Goal: Browse casually

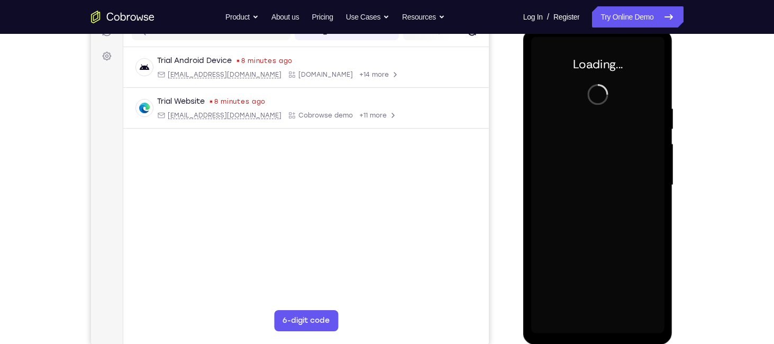
scroll to position [146, 0]
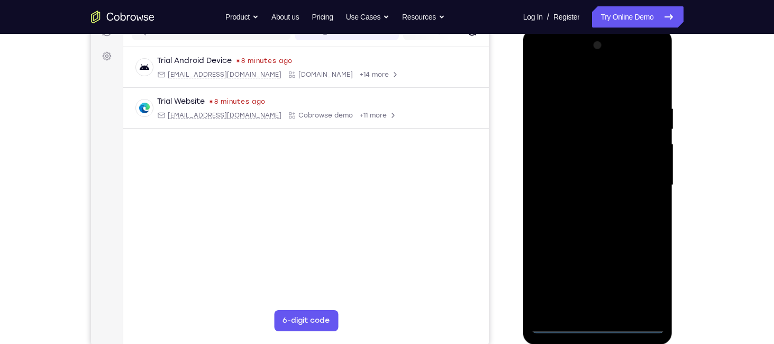
click at [602, 323] on div at bounding box center [597, 185] width 133 height 296
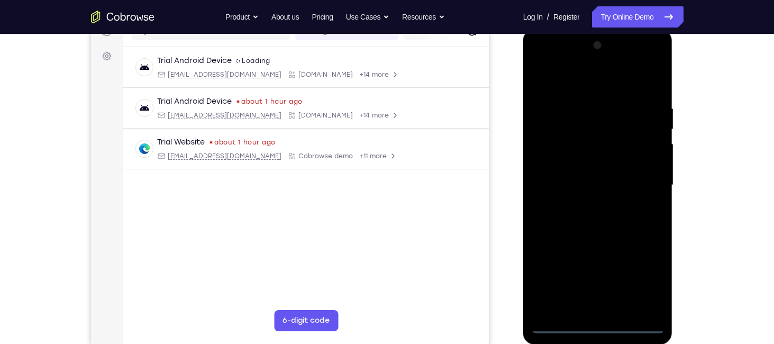
click at [646, 292] on div at bounding box center [597, 185] width 133 height 296
click at [584, 83] on div at bounding box center [597, 185] width 133 height 296
click at [640, 180] on div at bounding box center [597, 185] width 133 height 296
click at [586, 201] on div at bounding box center [597, 185] width 133 height 296
click at [594, 178] on div at bounding box center [597, 185] width 133 height 296
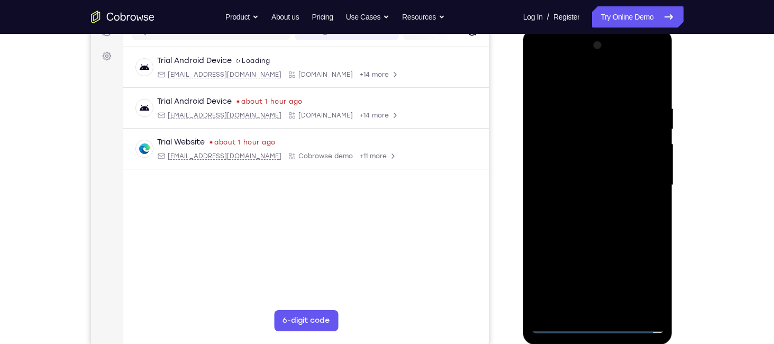
click at [591, 159] on div at bounding box center [597, 185] width 133 height 296
click at [587, 180] on div at bounding box center [597, 185] width 133 height 296
click at [608, 237] on div at bounding box center [597, 185] width 133 height 296
click at [629, 309] on div at bounding box center [597, 185] width 133 height 296
click at [595, 243] on div at bounding box center [597, 185] width 133 height 296
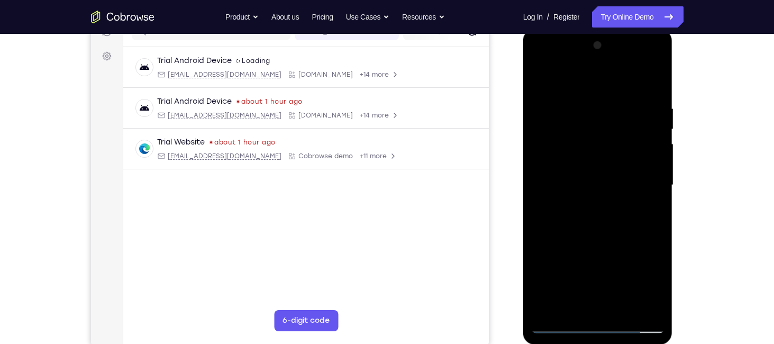
drag, startPoint x: 568, startPoint y: 82, endPoint x: 569, endPoint y: -23, distance: 104.8
click at [569, 29] on html "Online web based iOS Simulators and Android Emulators. Run iPhone, iPad, Mobile…" at bounding box center [598, 188] width 151 height 318
click at [543, 78] on div at bounding box center [597, 185] width 133 height 296
click at [624, 310] on div at bounding box center [597, 185] width 133 height 296
click at [607, 208] on div at bounding box center [597, 185] width 133 height 296
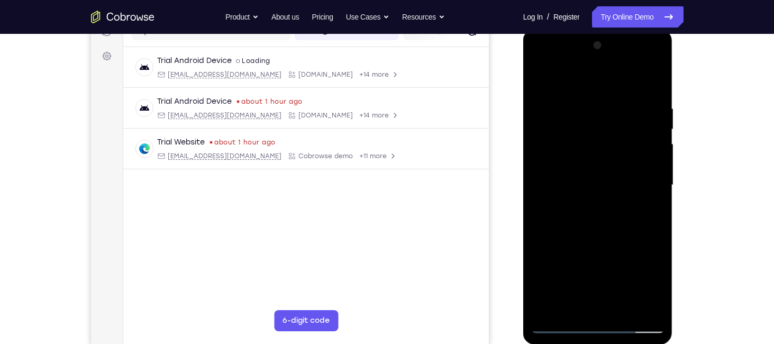
click at [541, 77] on div at bounding box center [597, 185] width 133 height 296
click at [579, 111] on div at bounding box center [597, 185] width 133 height 296
click at [651, 307] on div at bounding box center [597, 185] width 133 height 296
click at [652, 82] on div at bounding box center [597, 185] width 133 height 296
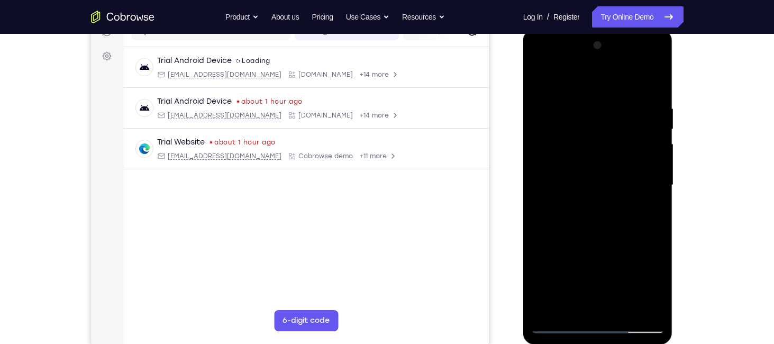
click at [645, 102] on div at bounding box center [597, 185] width 133 height 296
click at [567, 79] on div at bounding box center [597, 185] width 133 height 296
drag, startPoint x: 643, startPoint y: 150, endPoint x: 634, endPoint y: 72, distance: 78.3
click at [634, 72] on div at bounding box center [597, 185] width 133 height 296
click at [547, 204] on div at bounding box center [597, 185] width 133 height 296
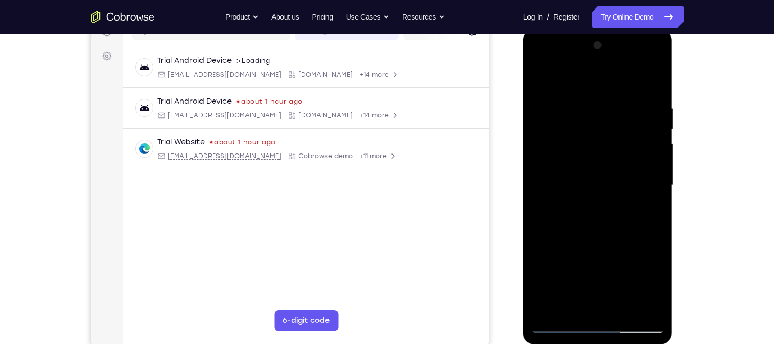
click at [655, 129] on div at bounding box center [597, 185] width 133 height 296
click at [658, 132] on div at bounding box center [597, 185] width 133 height 296
drag, startPoint x: 663, startPoint y: 135, endPoint x: 657, endPoint y: 138, distance: 6.9
click at [657, 138] on div at bounding box center [597, 185] width 133 height 296
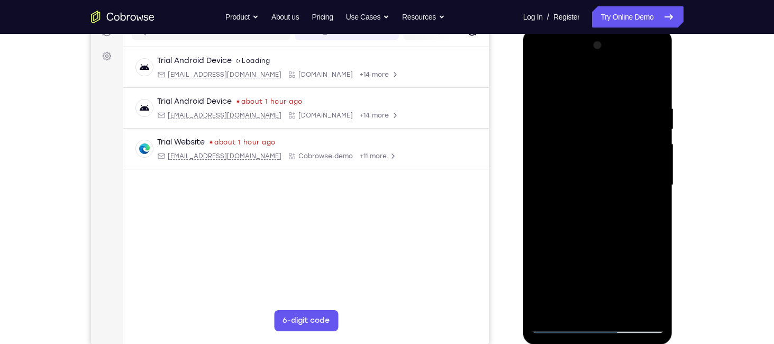
click at [534, 72] on div at bounding box center [597, 185] width 133 height 296
click at [539, 75] on div at bounding box center [597, 185] width 133 height 296
drag, startPoint x: 621, startPoint y: 242, endPoint x: 601, endPoint y: 122, distance: 122.3
click at [601, 122] on div at bounding box center [597, 185] width 133 height 296
click at [636, 134] on div at bounding box center [597, 185] width 133 height 296
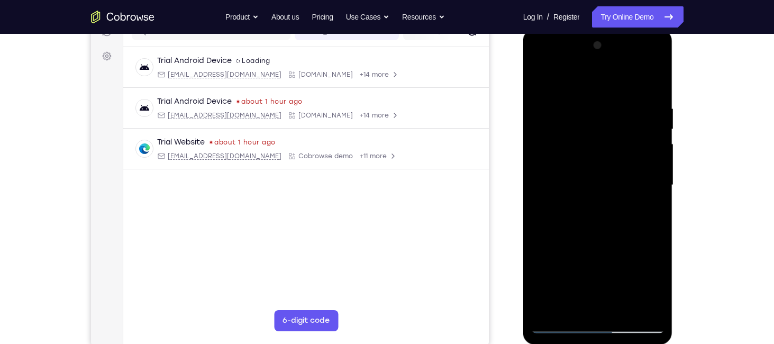
click at [659, 134] on div at bounding box center [597, 185] width 133 height 296
drag, startPoint x: 623, startPoint y: 100, endPoint x: 640, endPoint y: 176, distance: 77.9
click at [640, 176] on div at bounding box center [597, 185] width 133 height 296
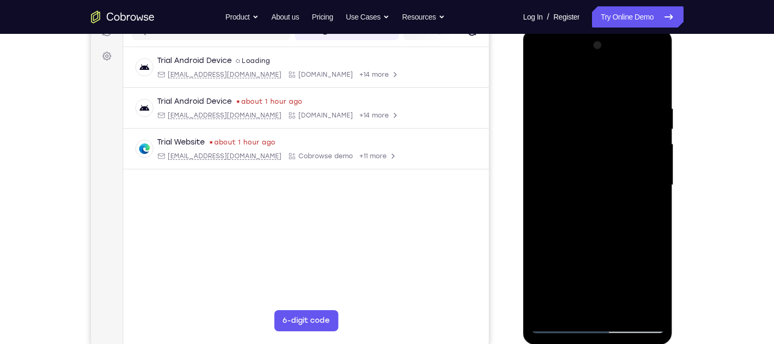
click at [542, 190] on div at bounding box center [597, 185] width 133 height 296
click at [540, 75] on div at bounding box center [597, 185] width 133 height 296
click at [608, 201] on div at bounding box center [597, 185] width 133 height 296
drag, startPoint x: 648, startPoint y: 184, endPoint x: 563, endPoint y: 173, distance: 86.5
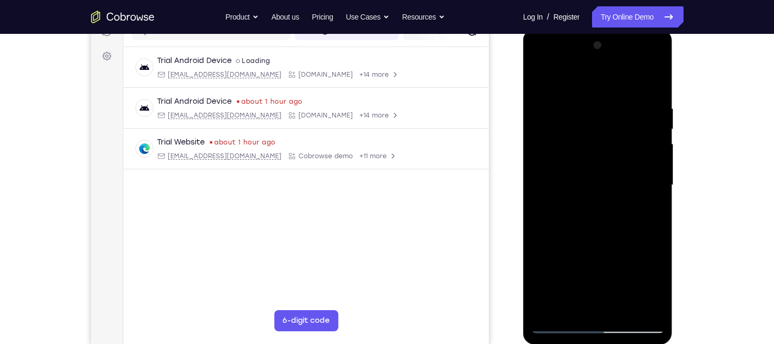
click at [563, 173] on div at bounding box center [597, 185] width 133 height 296
drag, startPoint x: 646, startPoint y: 180, endPoint x: 551, endPoint y: 187, distance: 94.9
click at [551, 187] on div at bounding box center [597, 185] width 133 height 296
drag, startPoint x: 566, startPoint y: 181, endPoint x: 676, endPoint y: 168, distance: 110.9
click at [674, 168] on html "Online web based iOS Simulators and Android Emulators. Run iPhone, iPad, Mobile…" at bounding box center [598, 188] width 151 height 318
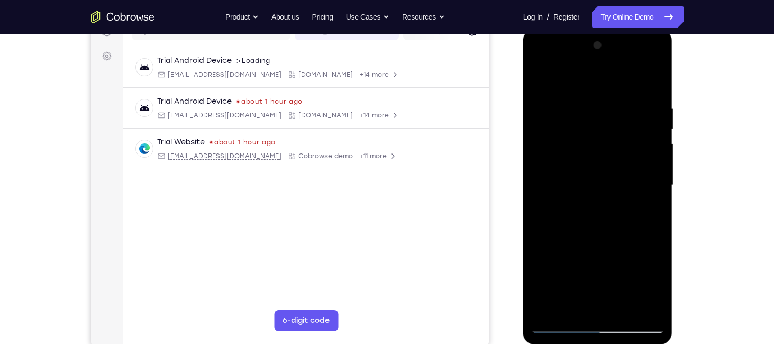
drag, startPoint x: 650, startPoint y: 179, endPoint x: 528, endPoint y: 196, distance: 123.4
click at [528, 196] on div at bounding box center [598, 186] width 150 height 315
drag, startPoint x: 633, startPoint y: 185, endPoint x: 622, endPoint y: 185, distance: 11.7
click at [622, 185] on div at bounding box center [597, 185] width 133 height 296
click at [586, 187] on div at bounding box center [597, 185] width 133 height 296
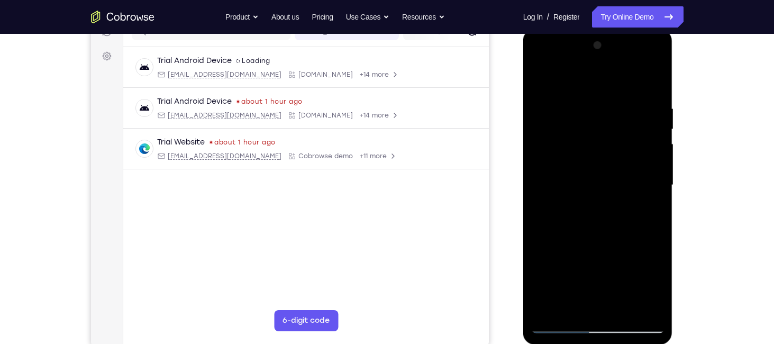
click at [656, 52] on div at bounding box center [597, 185] width 133 height 296
click at [635, 185] on div at bounding box center [597, 185] width 133 height 296
drag, startPoint x: 610, startPoint y: 54, endPoint x: 604, endPoint y: 2, distance: 52.8
click at [604, 29] on html "Online web based iOS Simulators and Android Emulators. Run iPhone, iPad, Mobile…" at bounding box center [598, 188] width 151 height 318
click at [655, 48] on div at bounding box center [597, 185] width 133 height 296
